Goal: Information Seeking & Learning: Learn about a topic

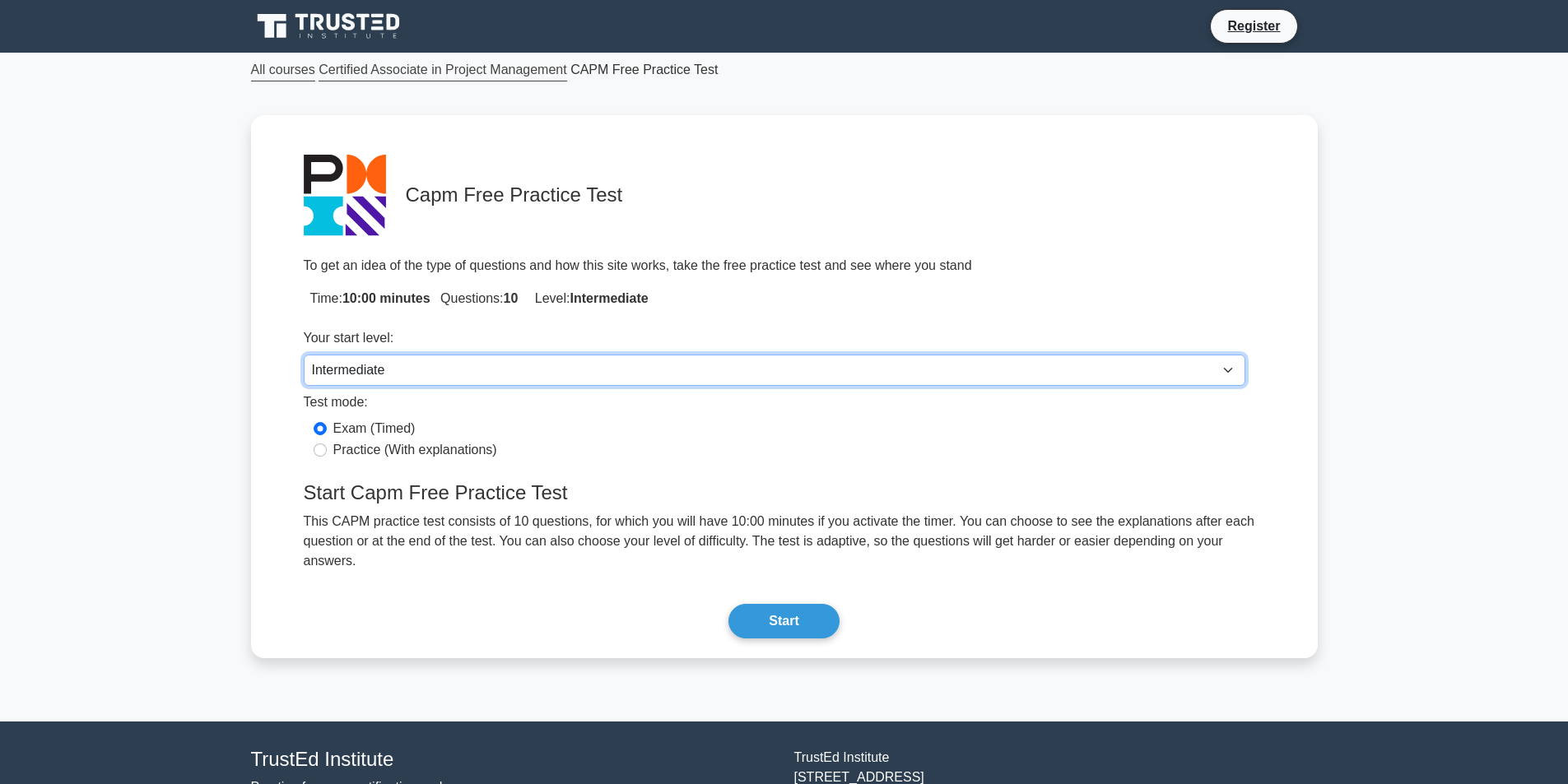
click at [772, 370] on select "Beginner Intermediate Expert" at bounding box center [774, 370] width 941 height 31
click at [304, 354] on select "Beginner Intermediate Expert" at bounding box center [774, 370] width 941 height 31
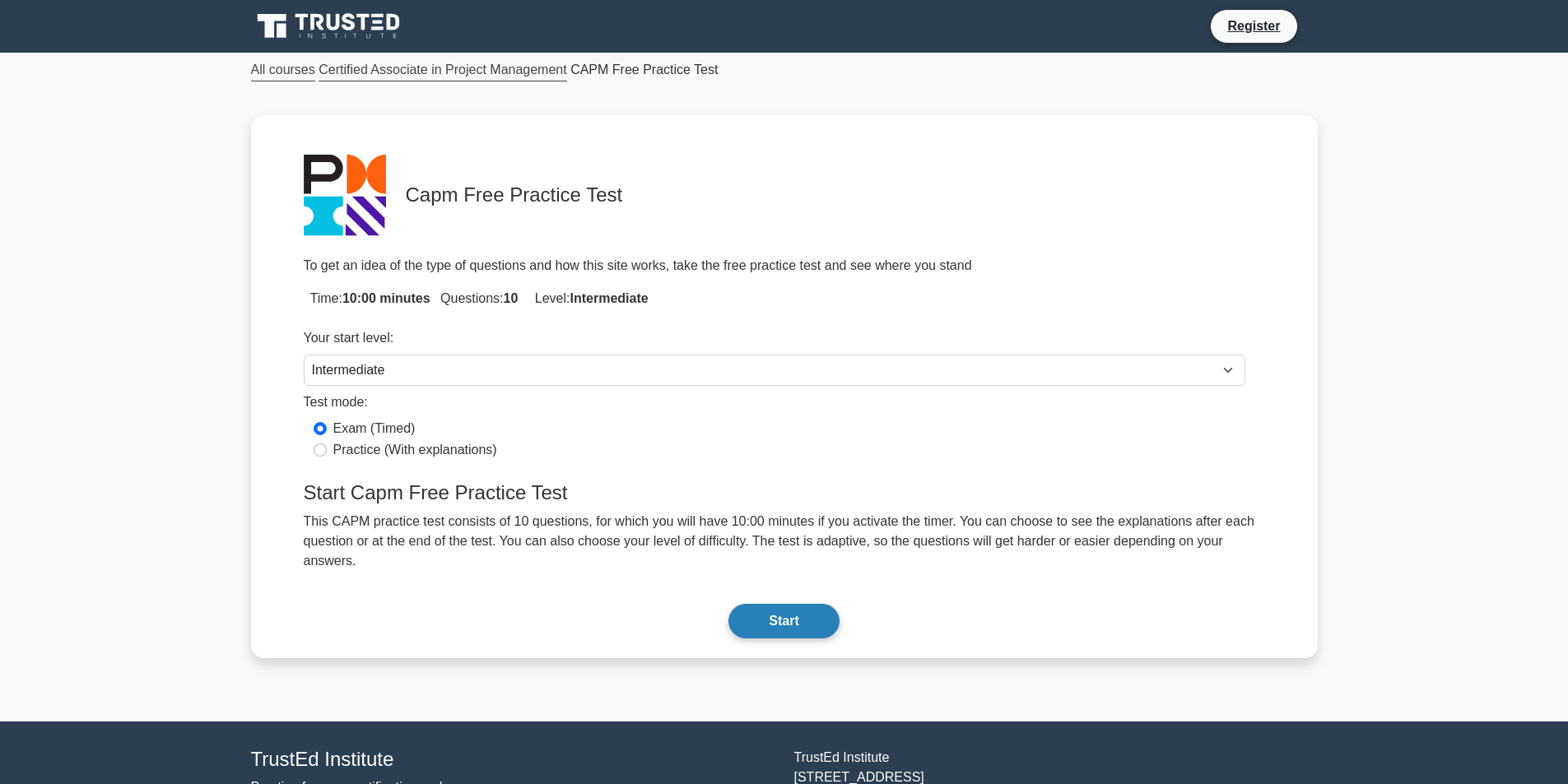
click at [779, 604] on button "Start" at bounding box center [783, 621] width 110 height 35
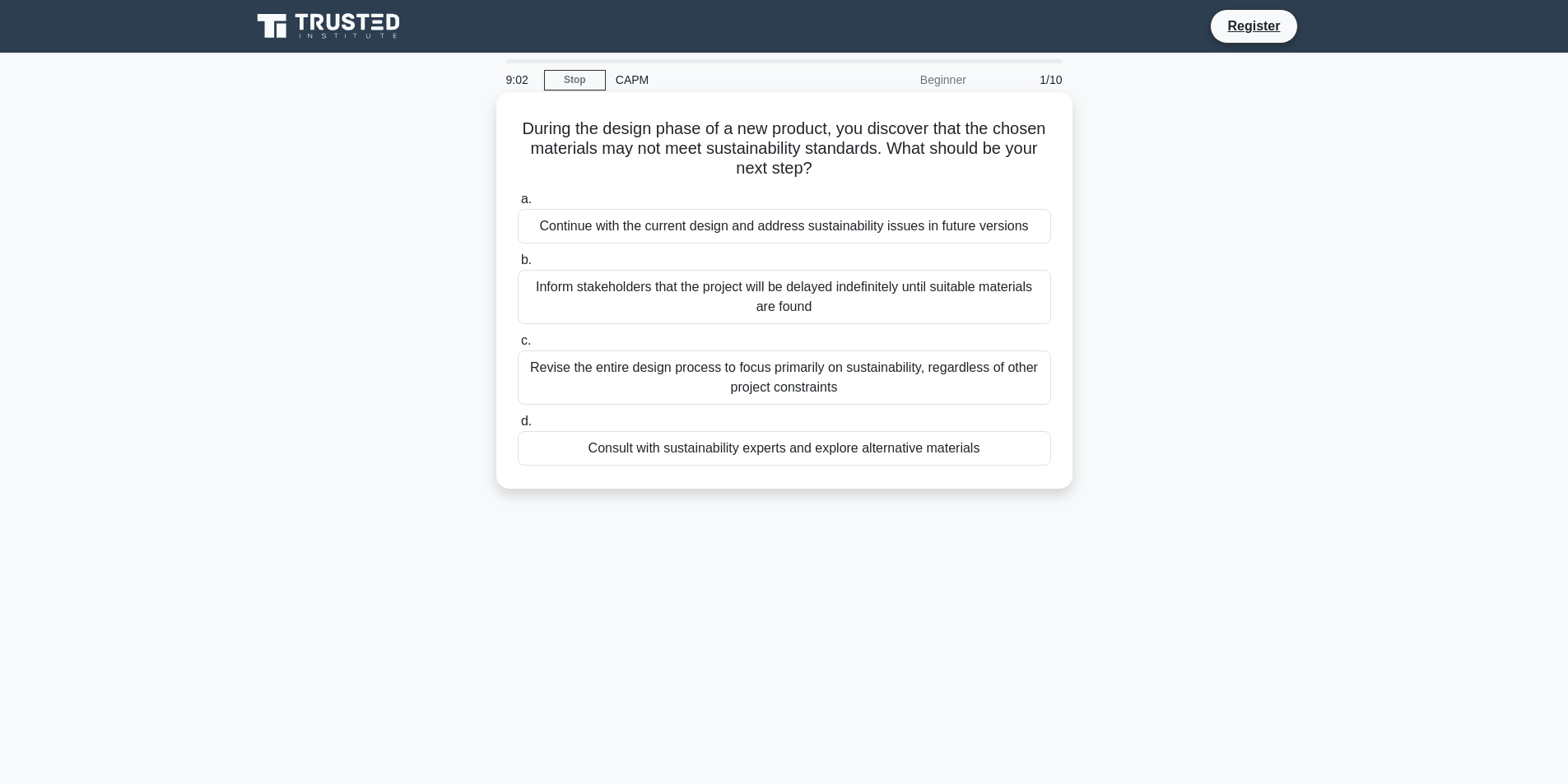
click at [787, 447] on div "Consult with sustainability experts and explore alternative materials" at bounding box center [784, 448] width 534 height 35
click at [518, 427] on input "d. Consult with sustainability experts and explore alternative materials" at bounding box center [518, 422] width 0 height 11
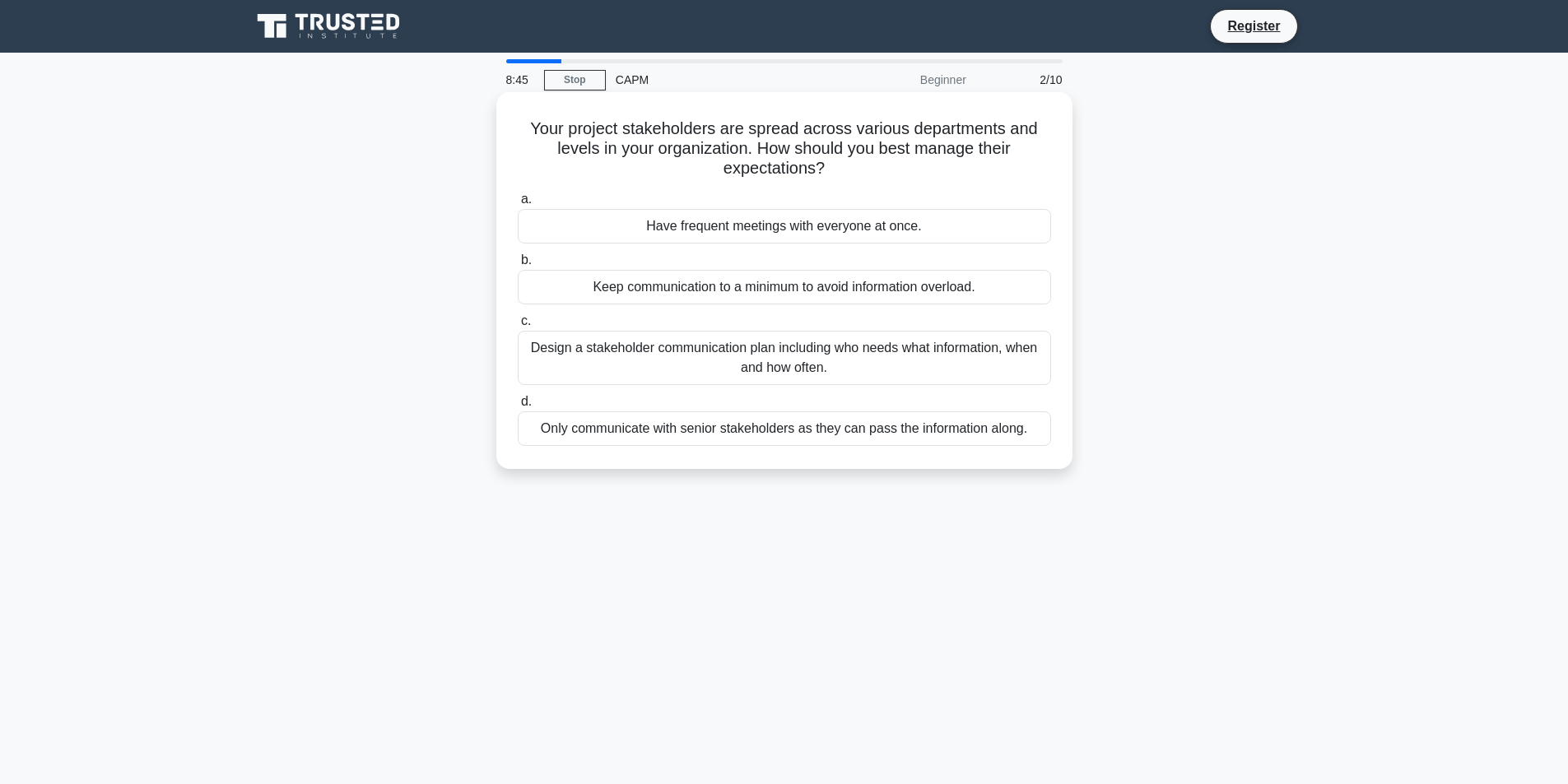
click at [808, 362] on div "Design a stakeholder communication plan including who needs what information, w…" at bounding box center [784, 357] width 534 height 55
click at [518, 327] on input "c. Design a stakeholder communication plan including who needs what information…" at bounding box center [518, 321] width 0 height 11
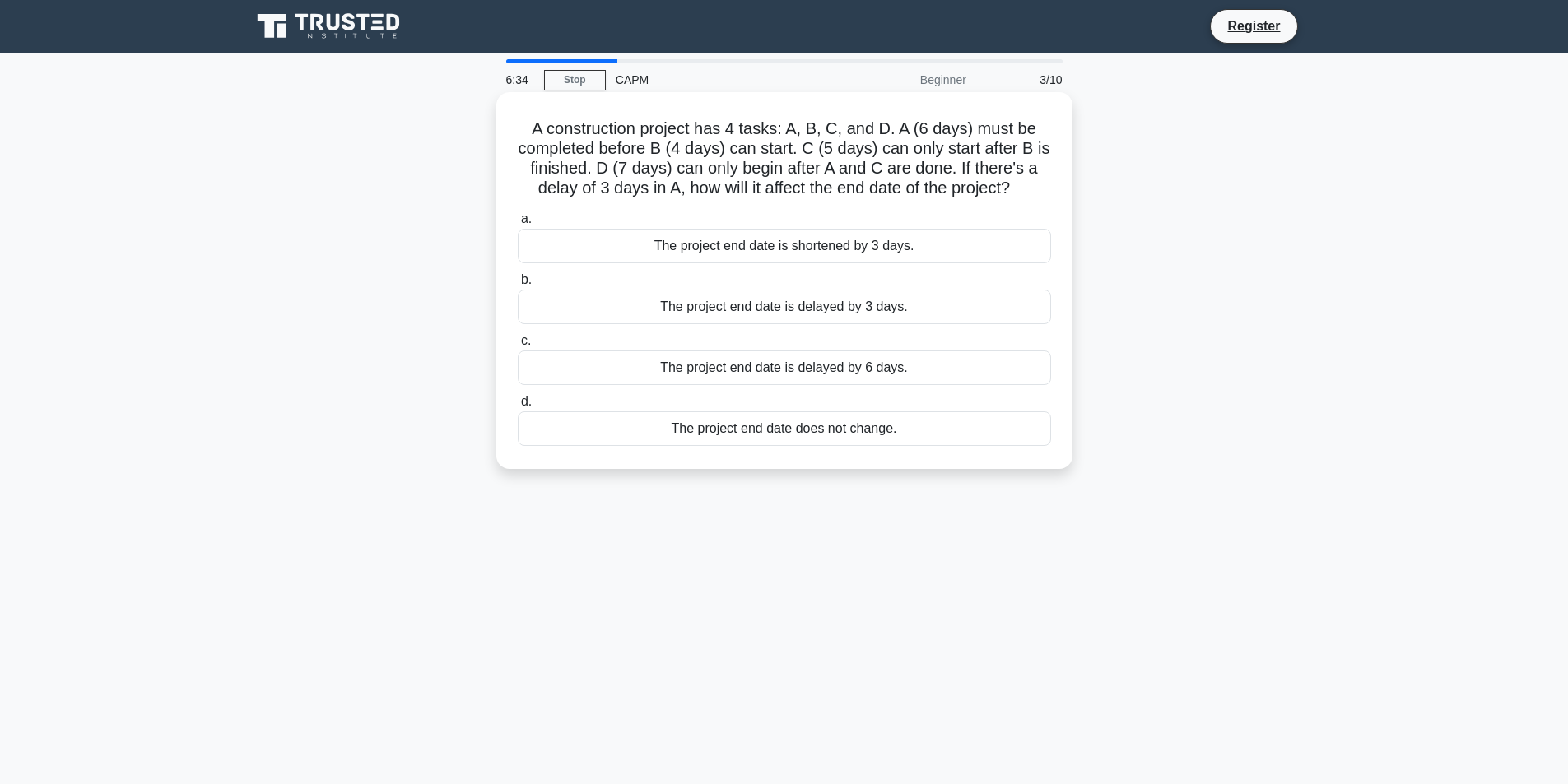
click at [645, 303] on div "The project end date is delayed by 3 days." at bounding box center [784, 306] width 534 height 35
click at [518, 285] on input "b. The project end date is delayed by 3 days." at bounding box center [518, 280] width 0 height 11
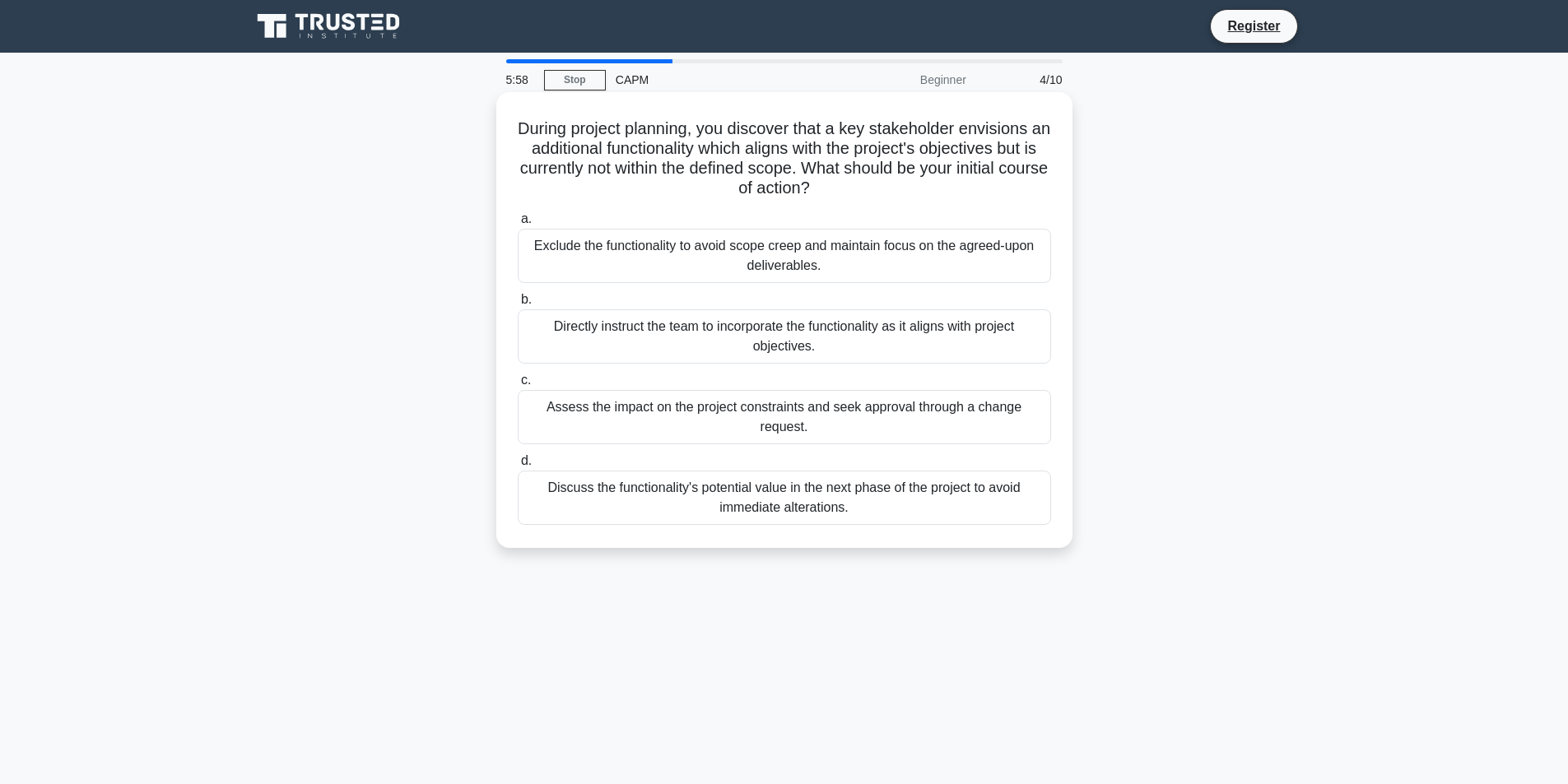
click at [702, 421] on div "Assess the impact on the project constraints and seek approval through a change…" at bounding box center [784, 417] width 534 height 55
click at [518, 386] on input "c. Assess the impact on the project constraints and seek approval through a cha…" at bounding box center [518, 380] width 0 height 11
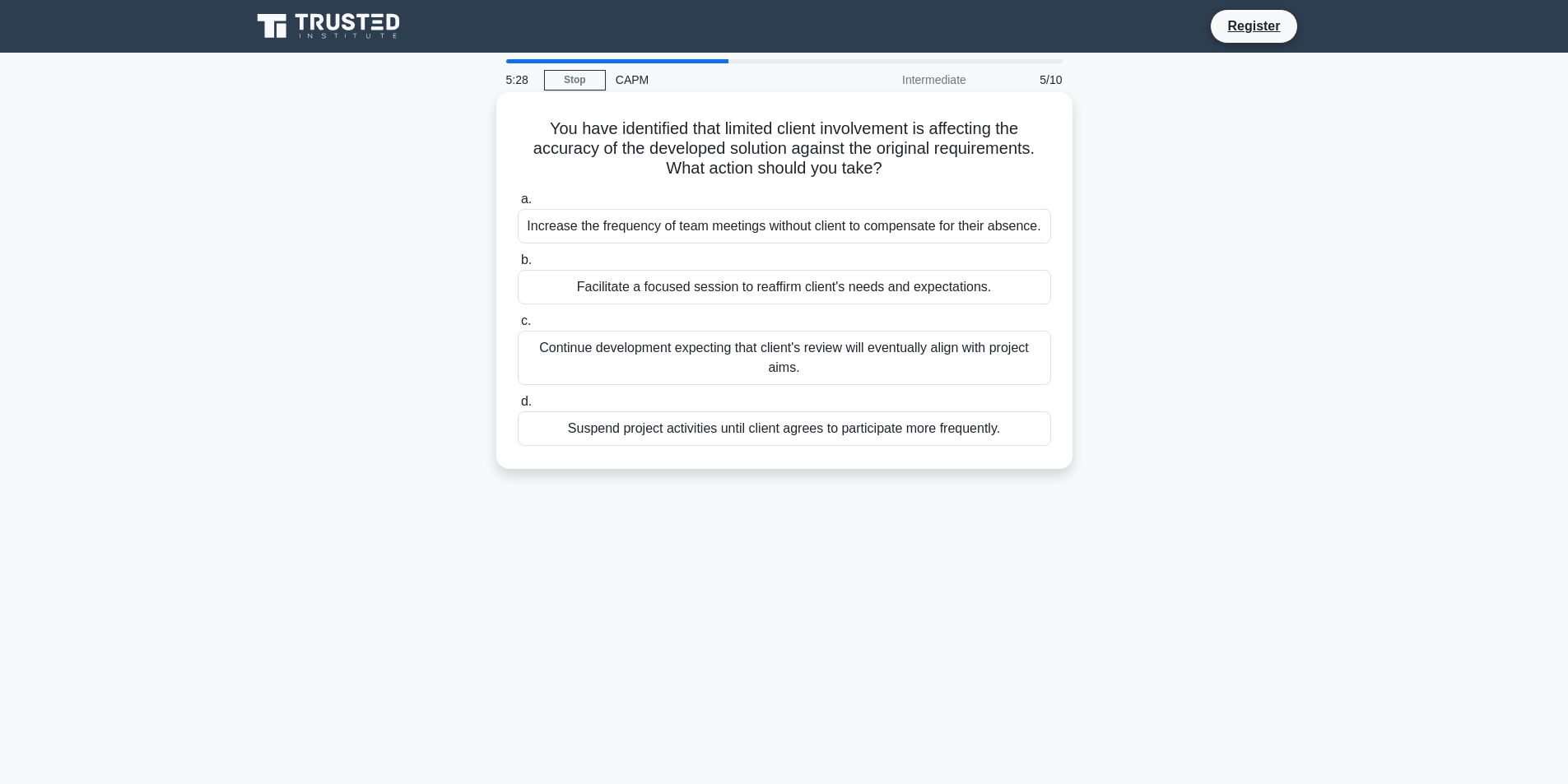
click at [658, 289] on div "Facilitate a focused session to reaffirm client's needs and expectations." at bounding box center [784, 286] width 534 height 35
click at [518, 266] on input "b. Facilitate a focused session to reaffirm client's needs and expectations." at bounding box center [518, 260] width 0 height 11
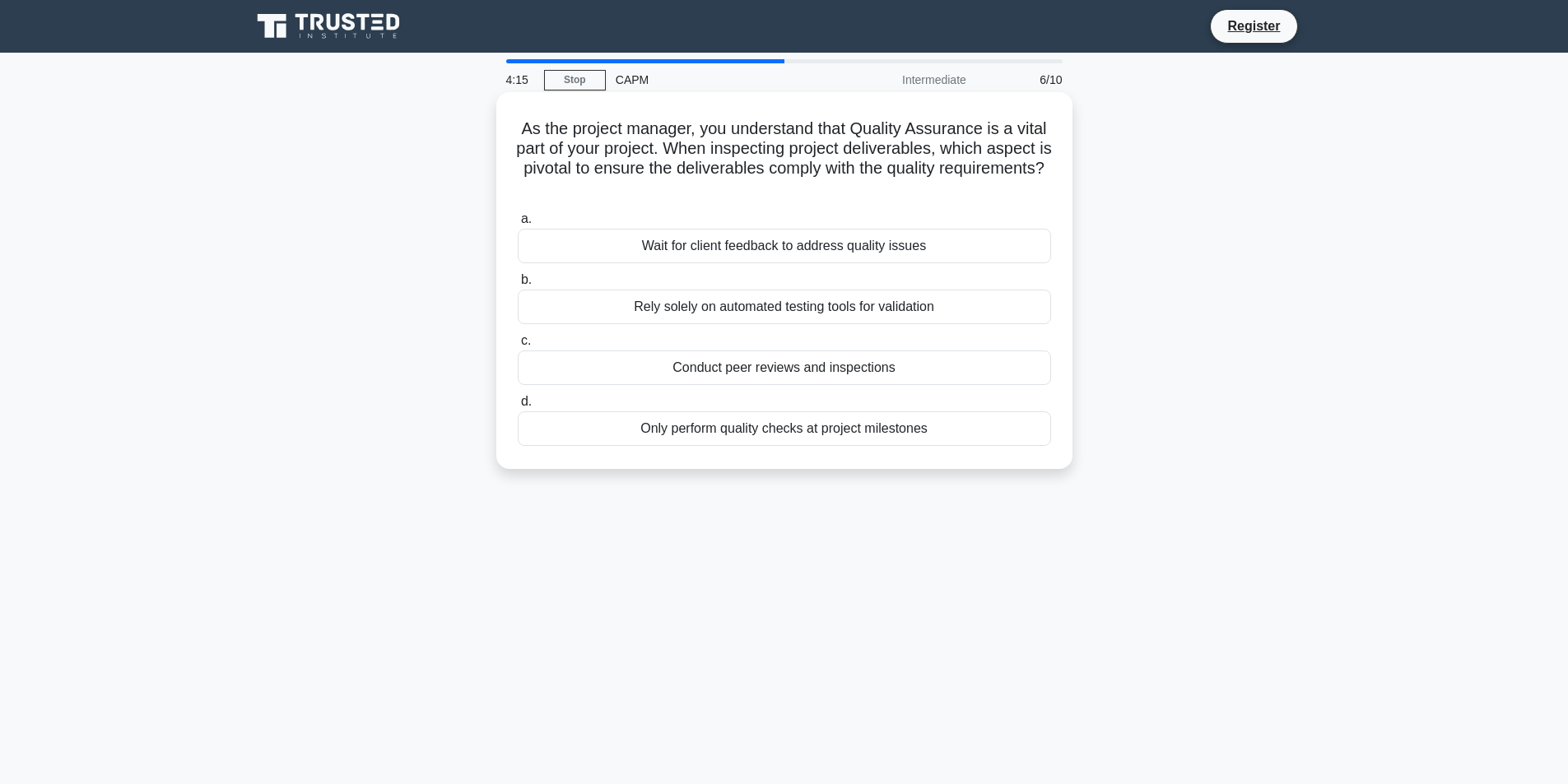
click at [746, 366] on div "Conduct peer reviews and inspections" at bounding box center [784, 367] width 534 height 35
click at [518, 346] on input "c. Conduct peer reviews and inspections" at bounding box center [518, 341] width 0 height 11
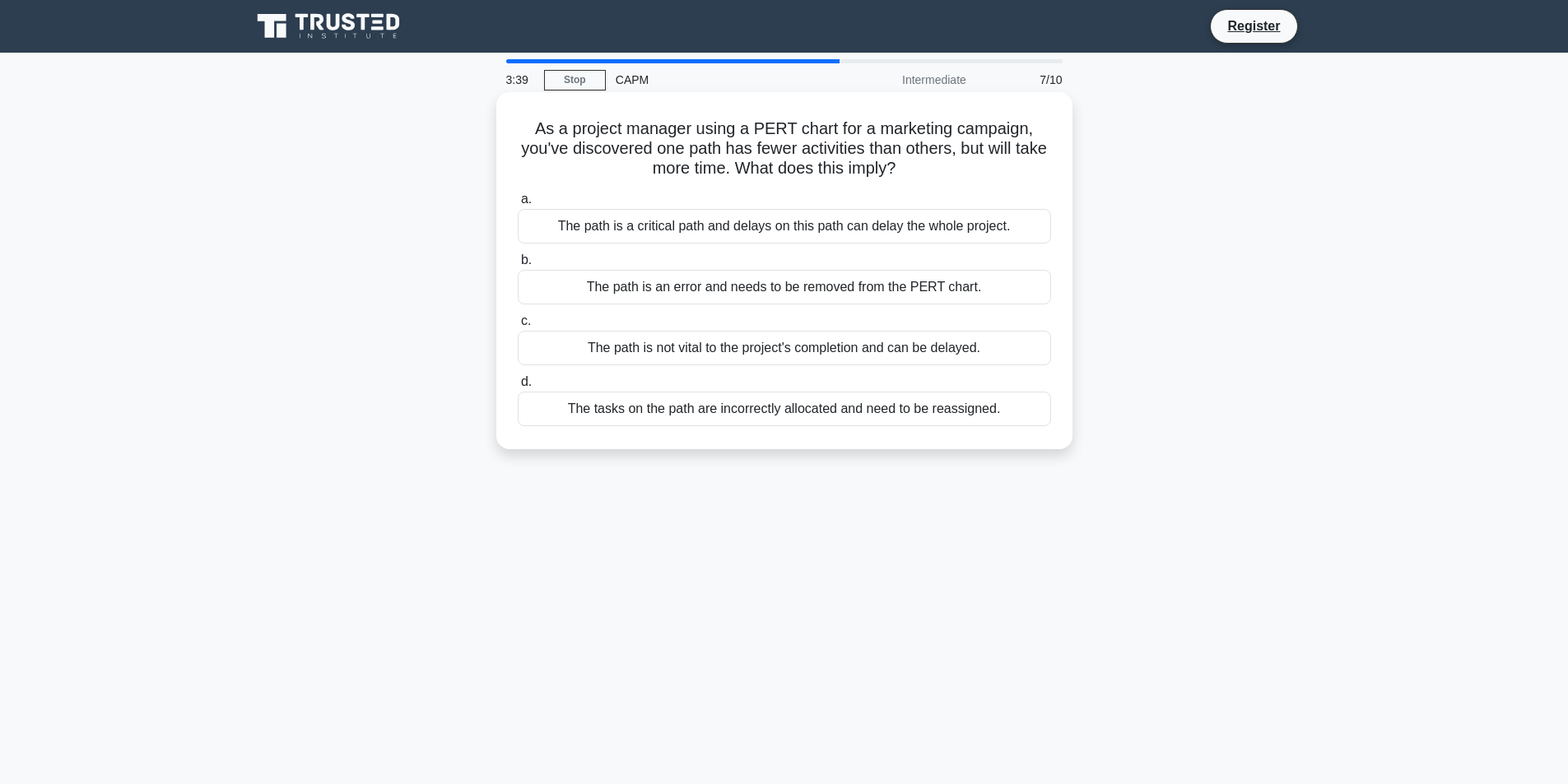
click at [722, 228] on div "The path is a critical path and delays on this path can delay the whole project." at bounding box center [784, 226] width 534 height 35
click at [518, 205] on input "a. The path is a critical path and delays on this path can delay the whole proj…" at bounding box center [518, 200] width 0 height 11
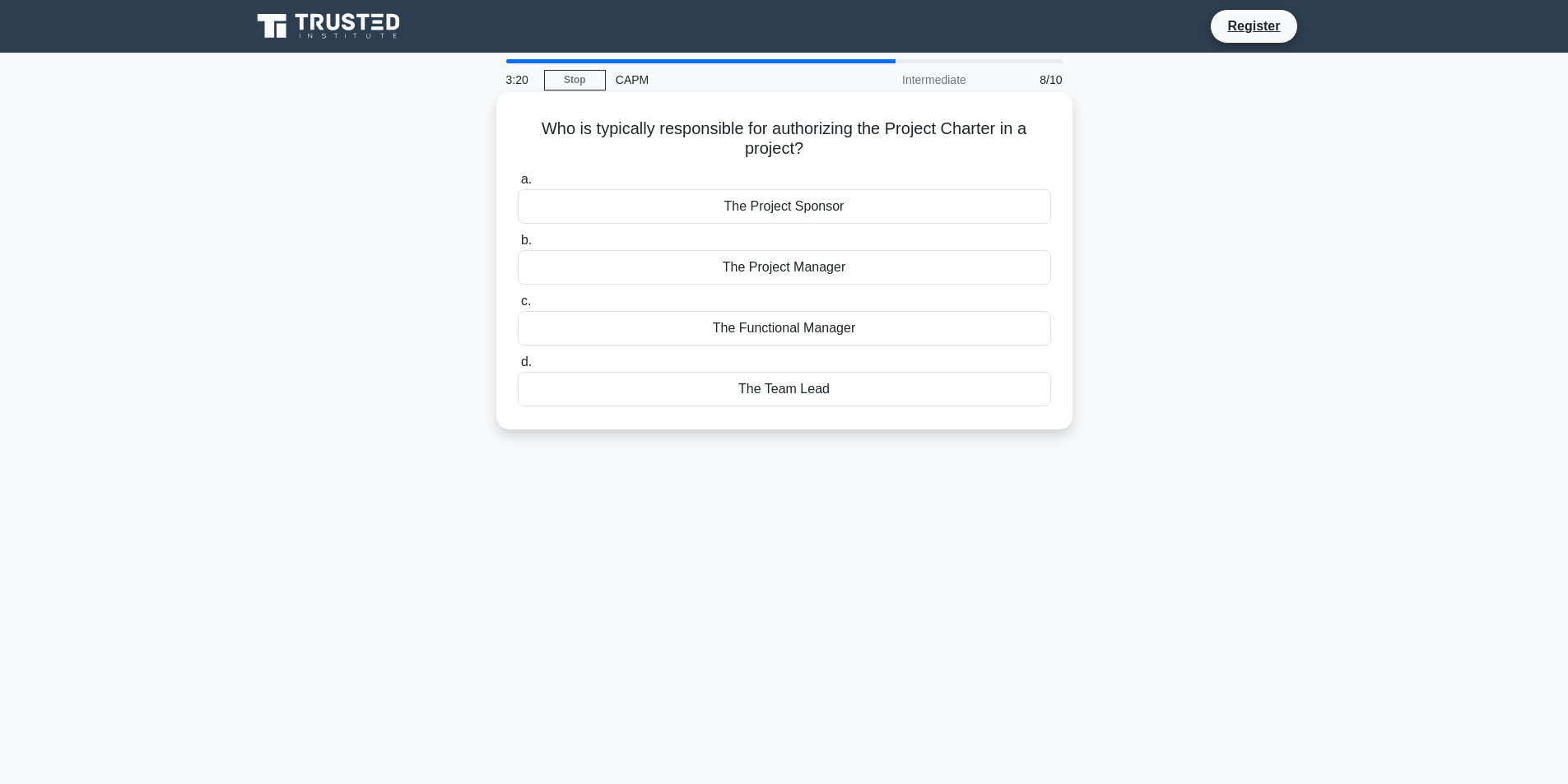
click at [775, 271] on div "The Project Manager" at bounding box center [784, 267] width 534 height 35
click at [518, 246] on input "b. The Project Manager" at bounding box center [518, 241] width 0 height 11
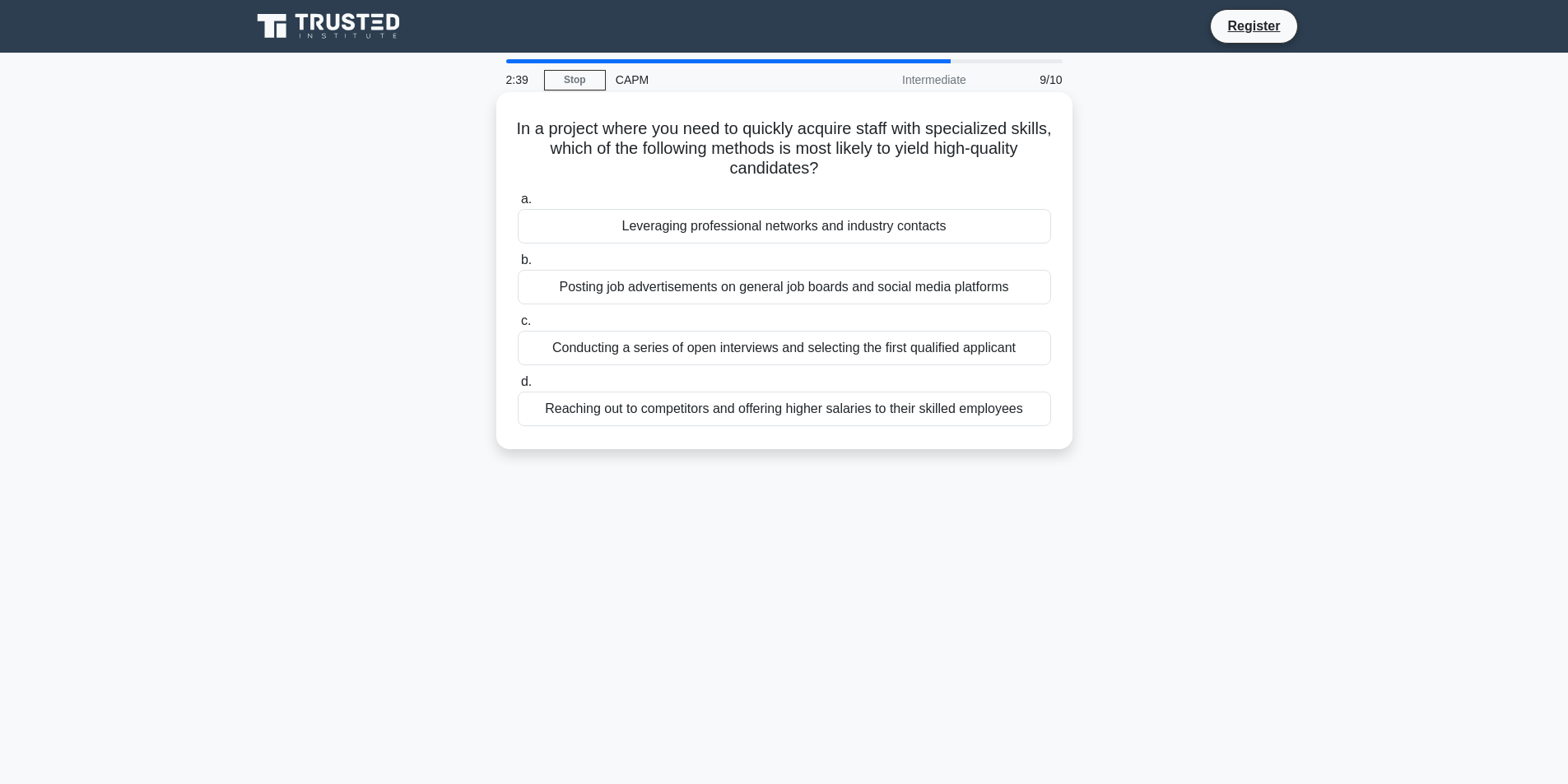
click at [730, 228] on div "Leveraging professional networks and industry contacts" at bounding box center [784, 226] width 534 height 35
click at [518, 205] on input "a. Leveraging professional networks and industry contacts" at bounding box center [518, 200] width 0 height 11
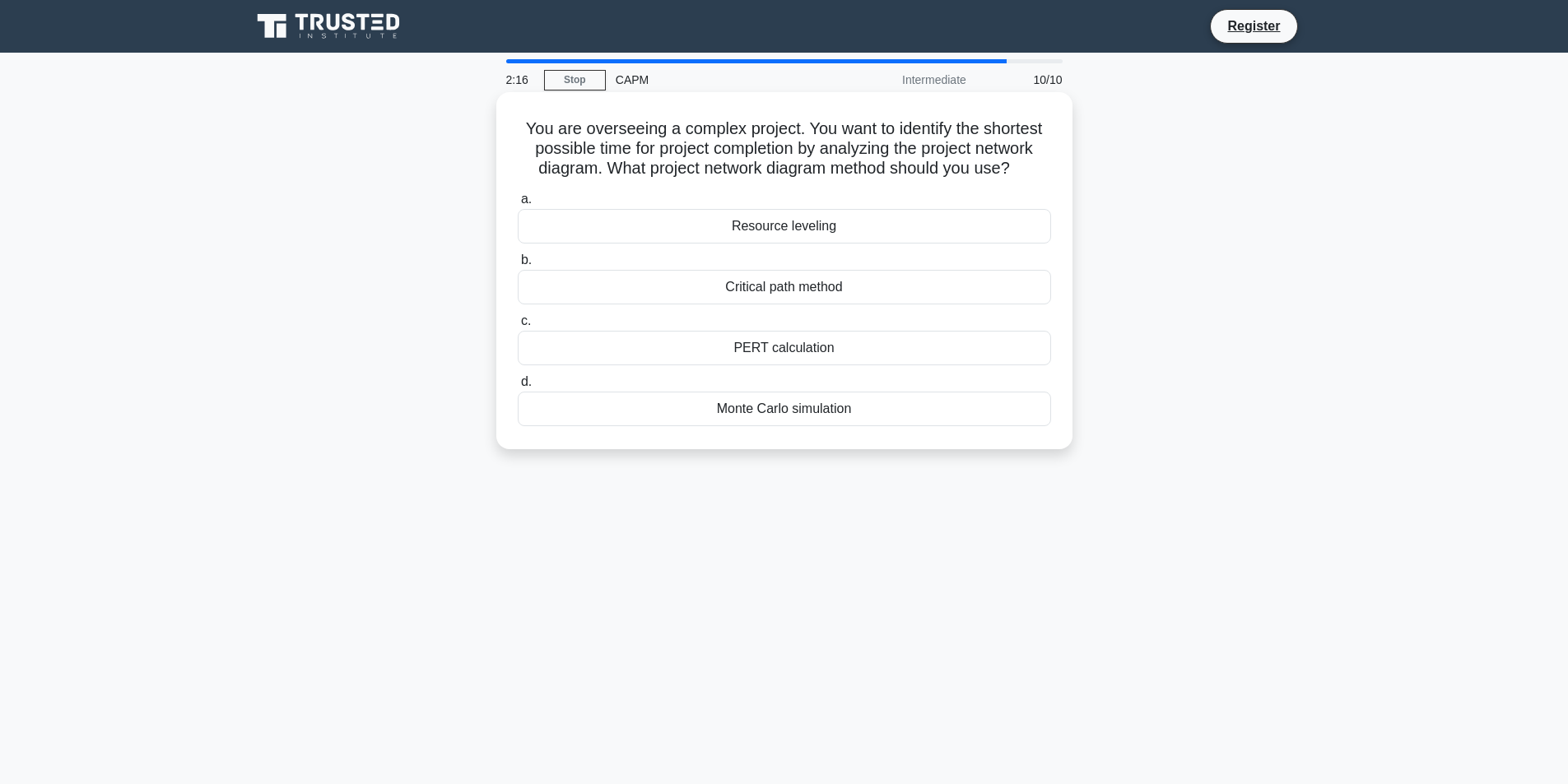
click at [713, 284] on div "Critical path method" at bounding box center [784, 286] width 534 height 35
click at [518, 266] on input "b. Critical path method" at bounding box center [518, 260] width 0 height 11
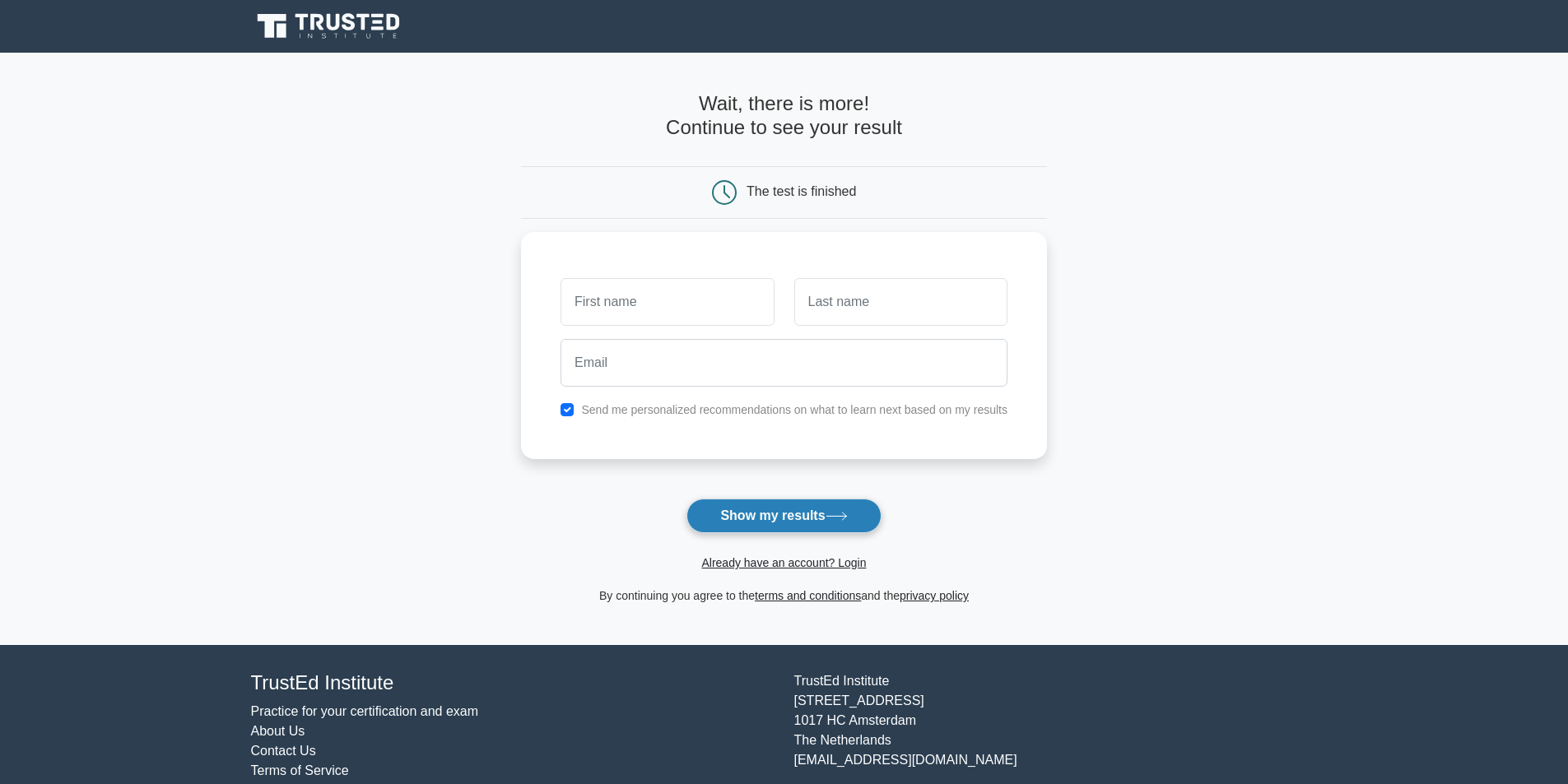
click at [806, 521] on button "Show my results" at bounding box center [783, 516] width 194 height 35
click at [645, 300] on input "text" at bounding box center [667, 297] width 213 height 47
type input "John"
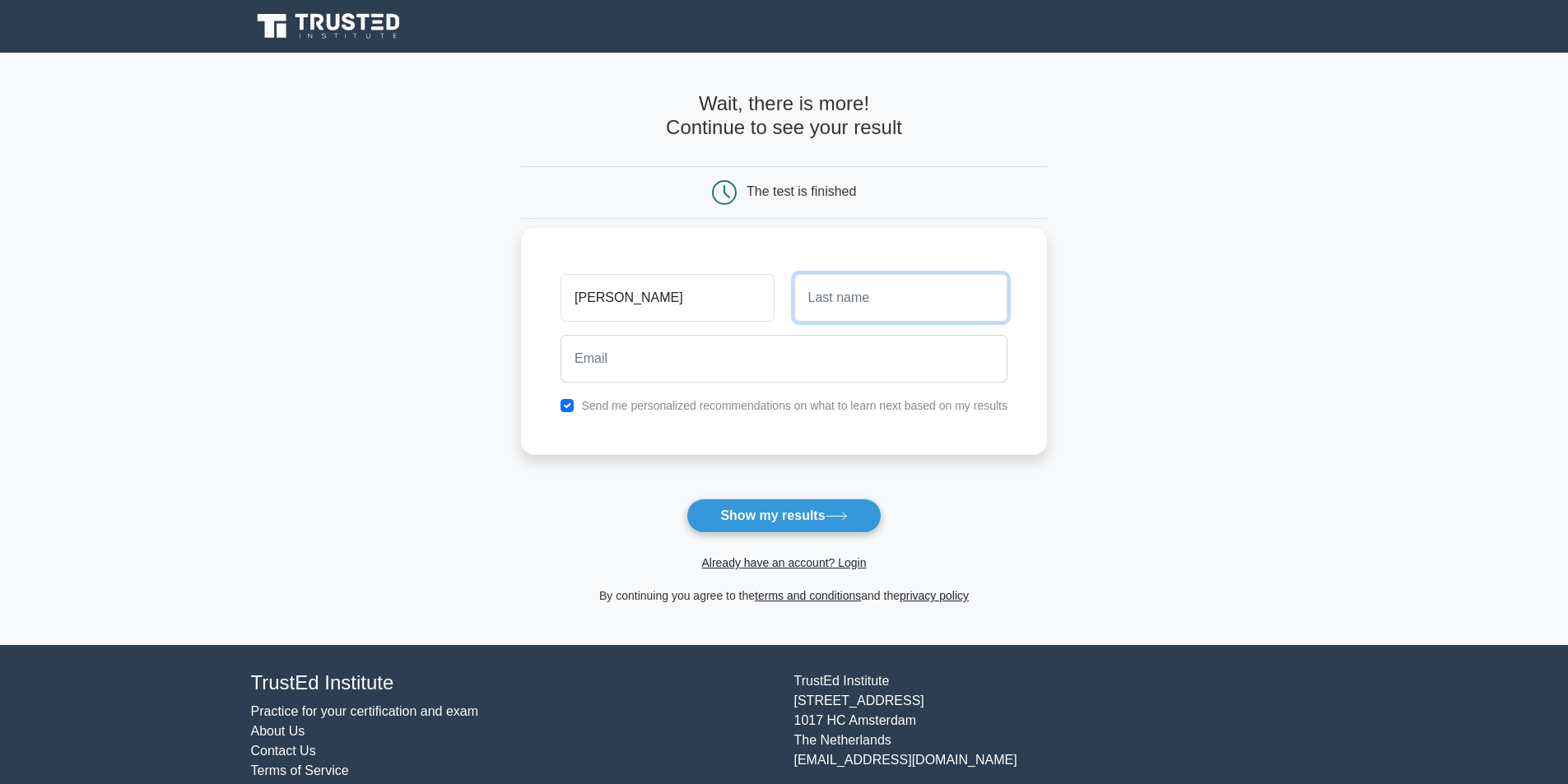
click at [906, 311] on input "text" at bounding box center [901, 297] width 213 height 47
type input "Eriksen"
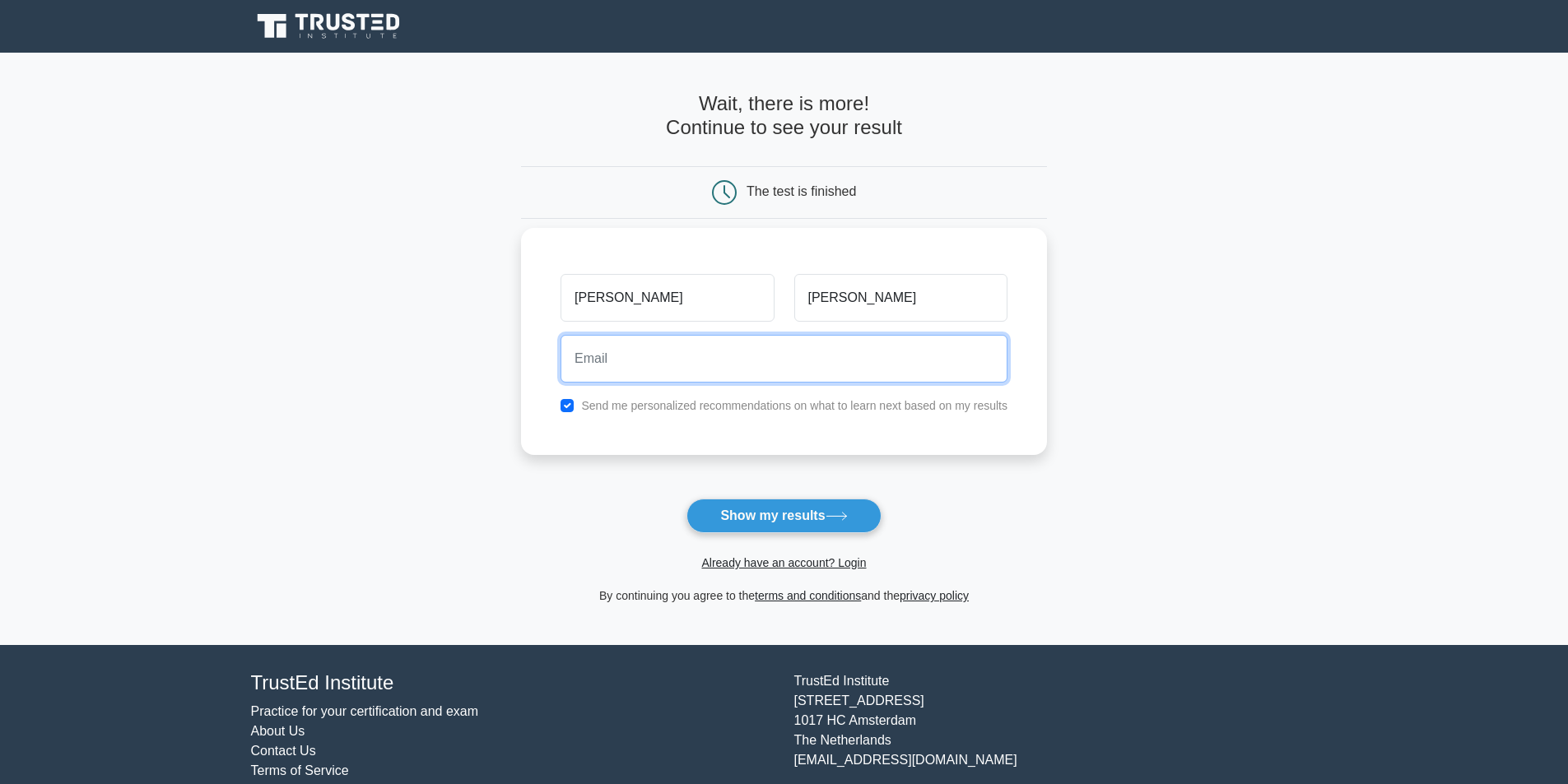
click at [781, 361] on input "email" at bounding box center [784, 358] width 447 height 47
type input "jeriksen@createspaces.com"
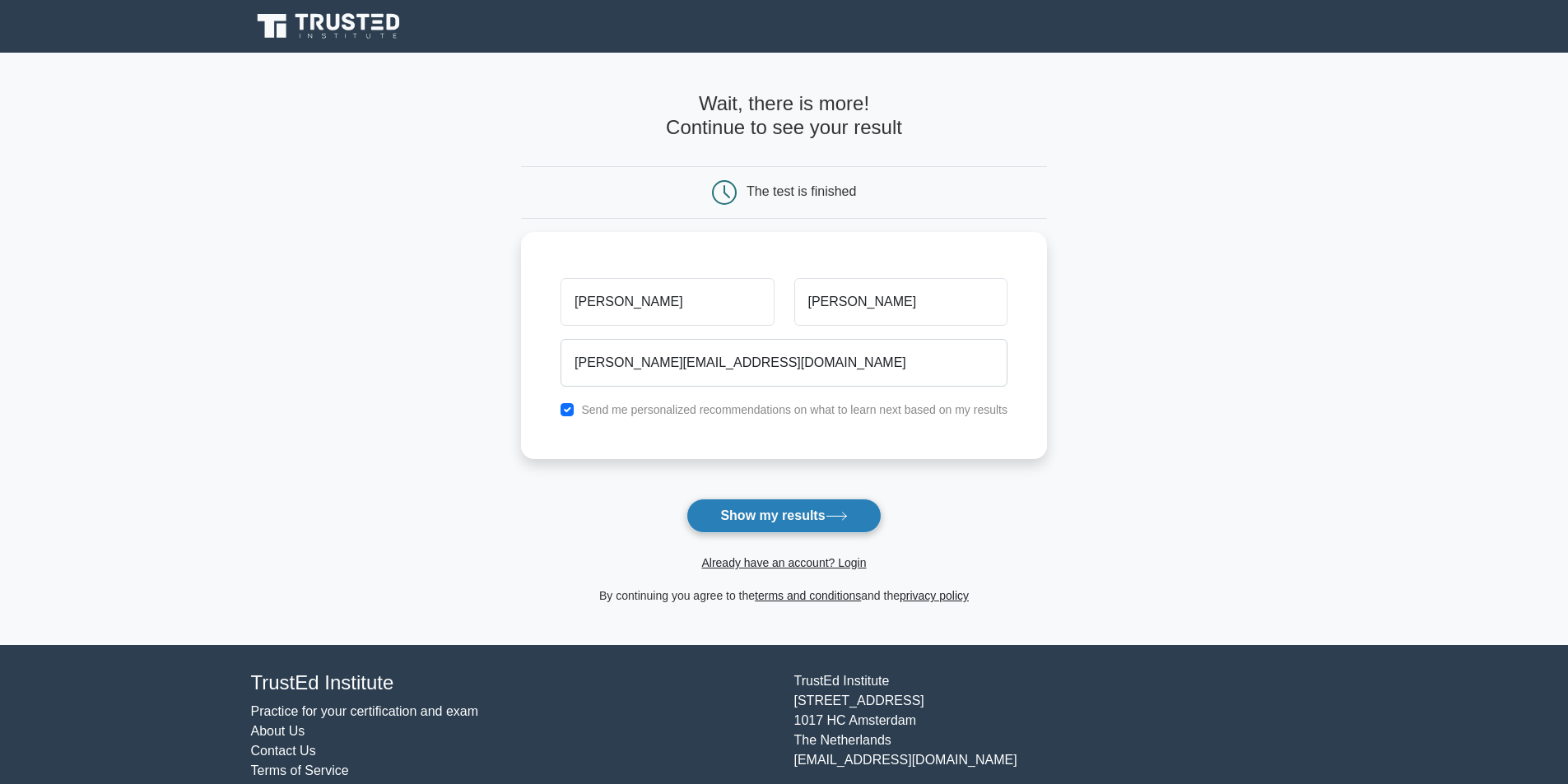
click at [793, 511] on button "Show my results" at bounding box center [783, 516] width 194 height 35
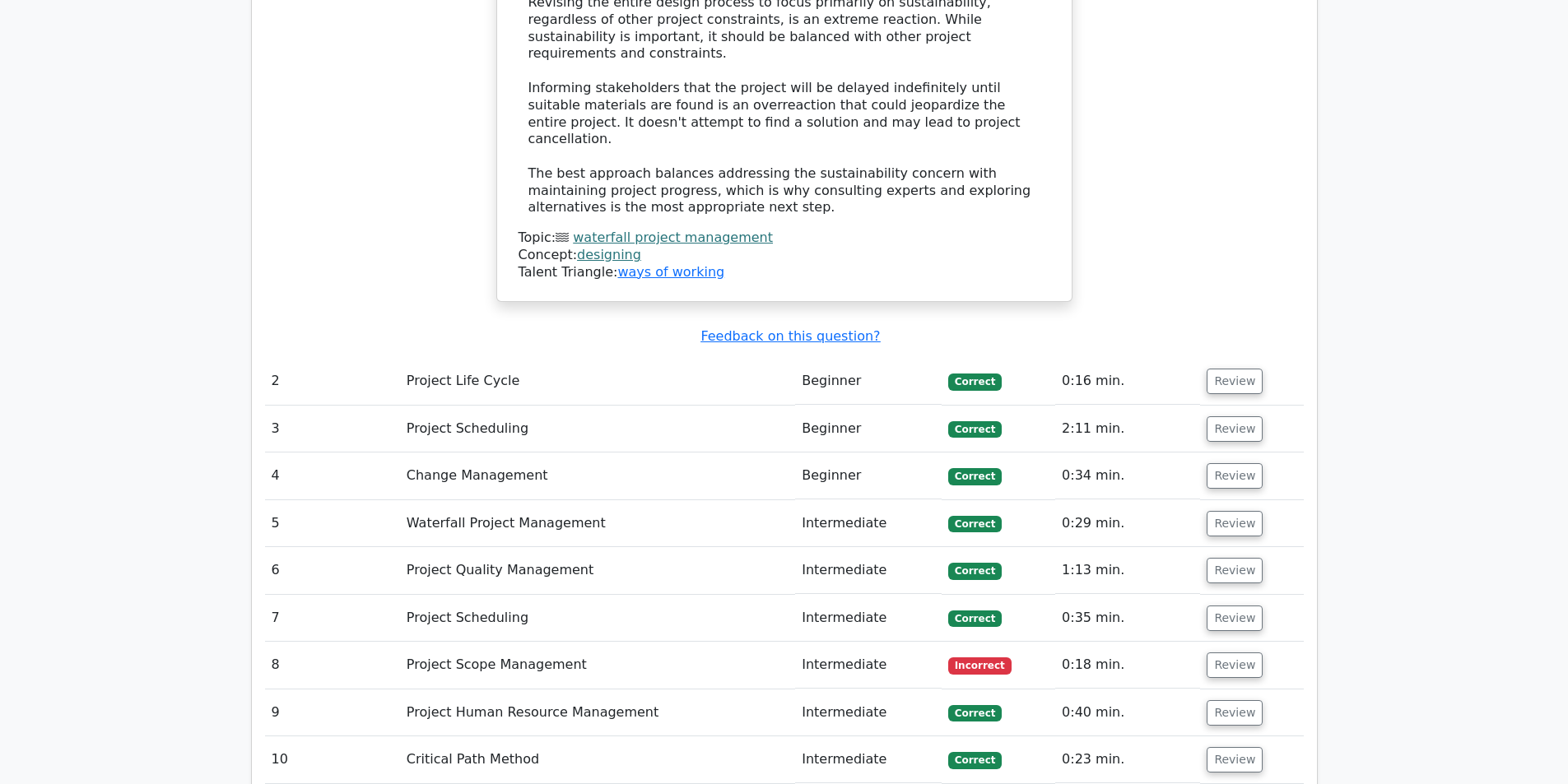
scroll to position [2385, 0]
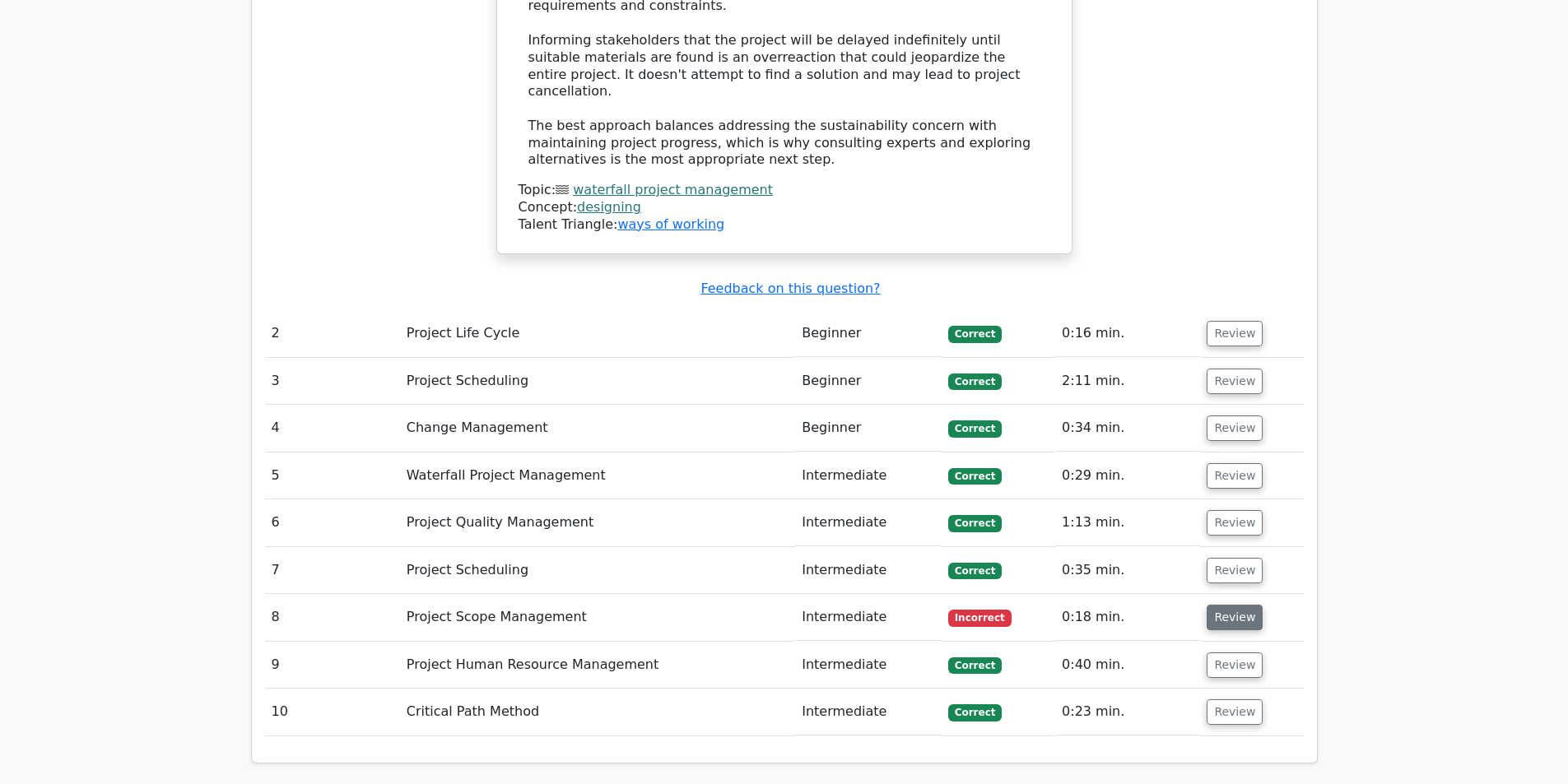
click at [1213, 604] on button "Review" at bounding box center [1234, 617] width 56 height 25
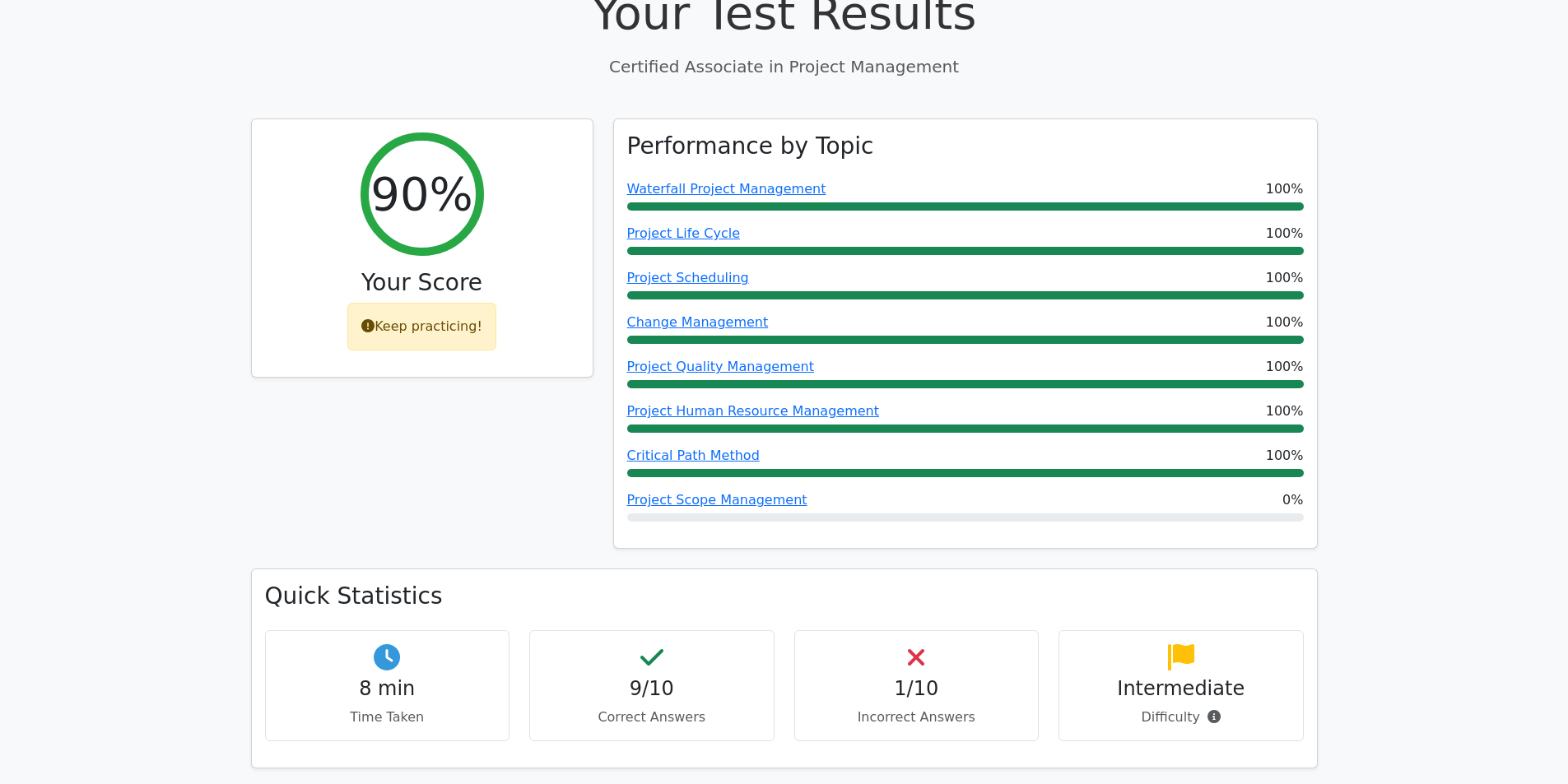
scroll to position [329, 0]
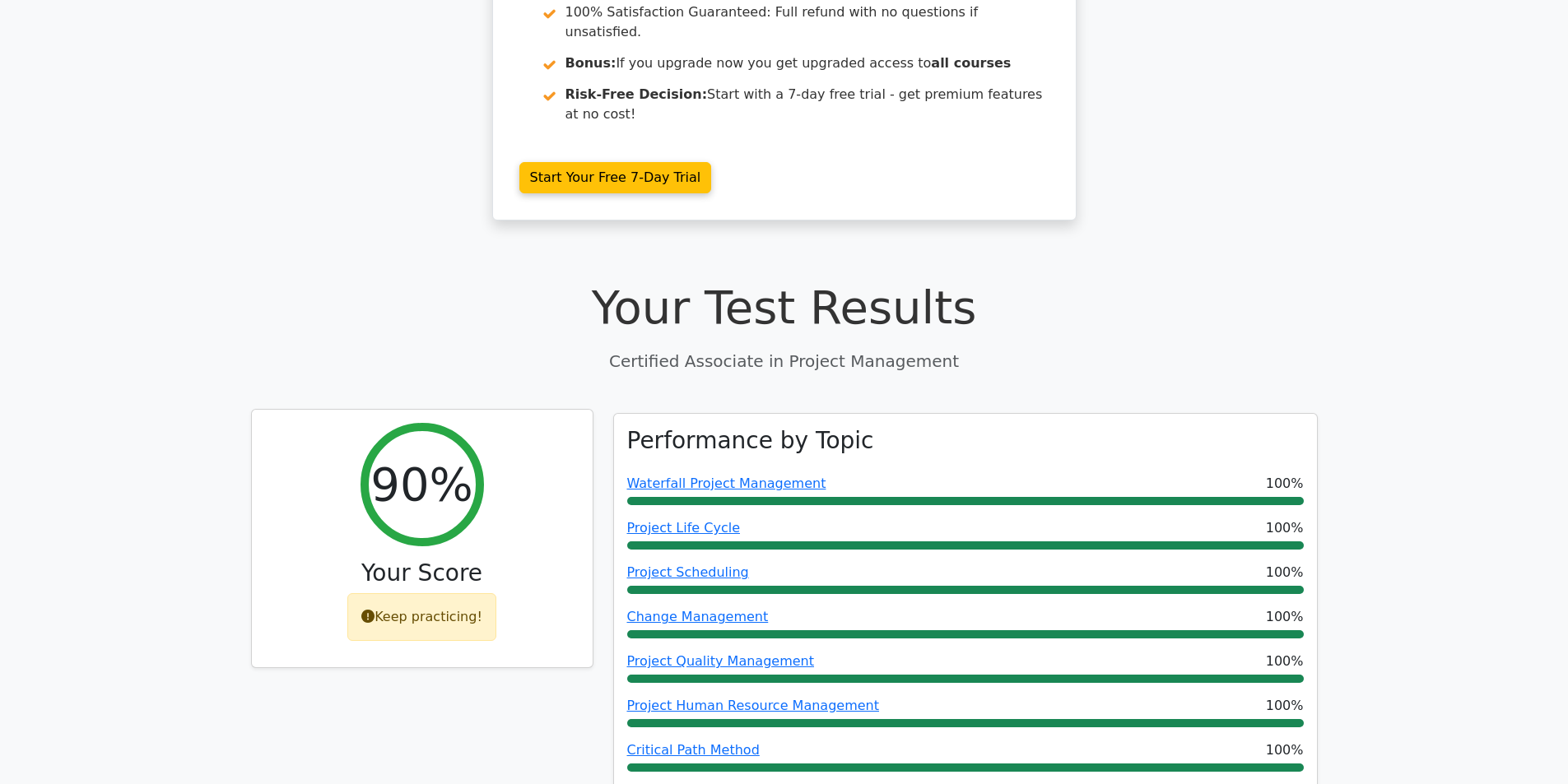
click at [444, 593] on div "Keep practicing!" at bounding box center [422, 617] width 149 height 47
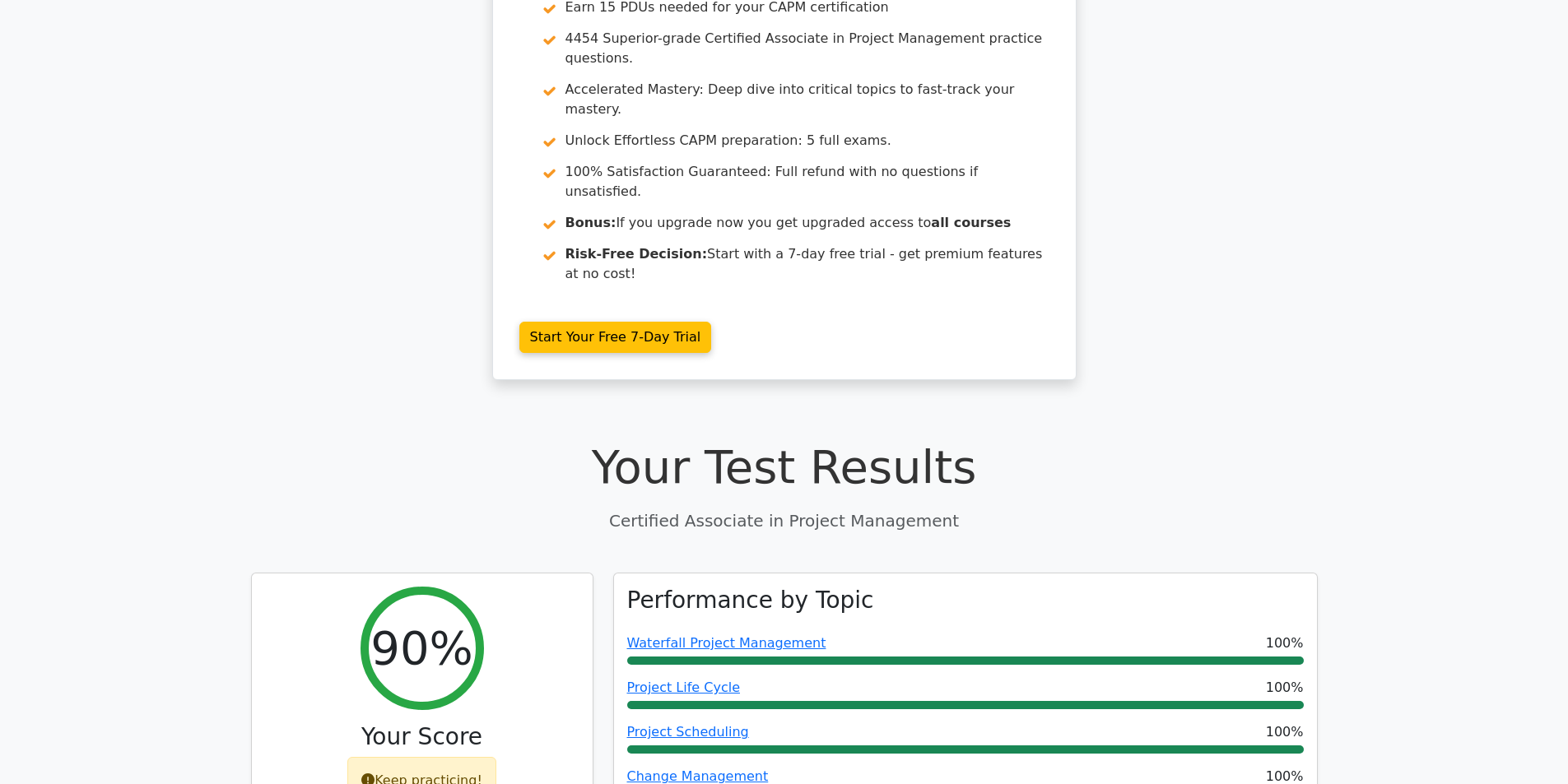
scroll to position [0, 0]
